Goal: Navigation & Orientation: Understand site structure

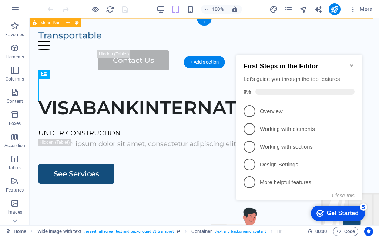
click at [257, 38] on div "Home Services About Us Pricing Contact Us" at bounding box center [204, 50] width 349 height 64
click at [248, 35] on div "Home Services About Us Pricing Contact Us" at bounding box center [204, 50] width 349 height 64
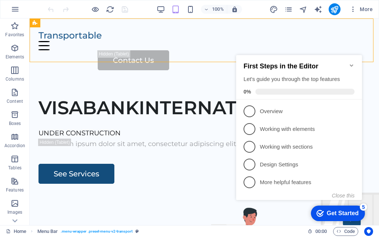
click at [353, 63] on icon "Minimize checklist" at bounding box center [351, 66] width 6 height 6
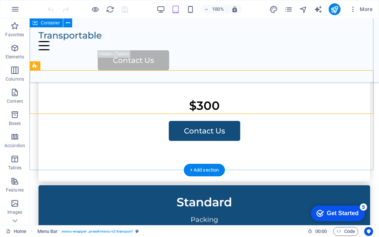
scroll to position [1221, 0]
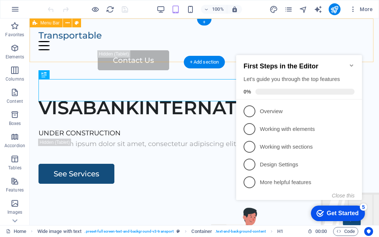
click at [277, 41] on div "Home Services About Us Pricing Contact Us" at bounding box center [204, 50] width 349 height 64
